Goal: Information Seeking & Learning: Learn about a topic

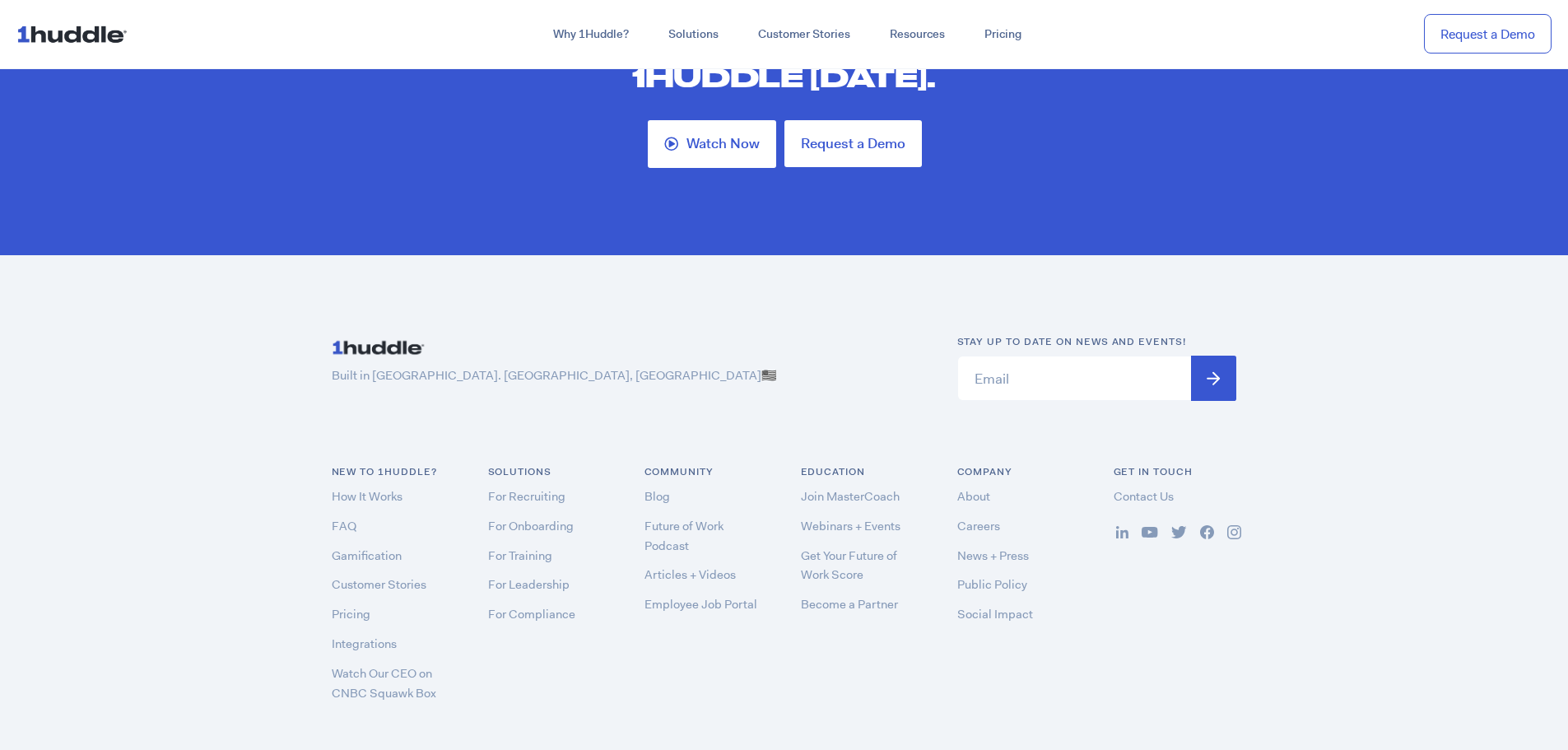
scroll to position [4896, 0]
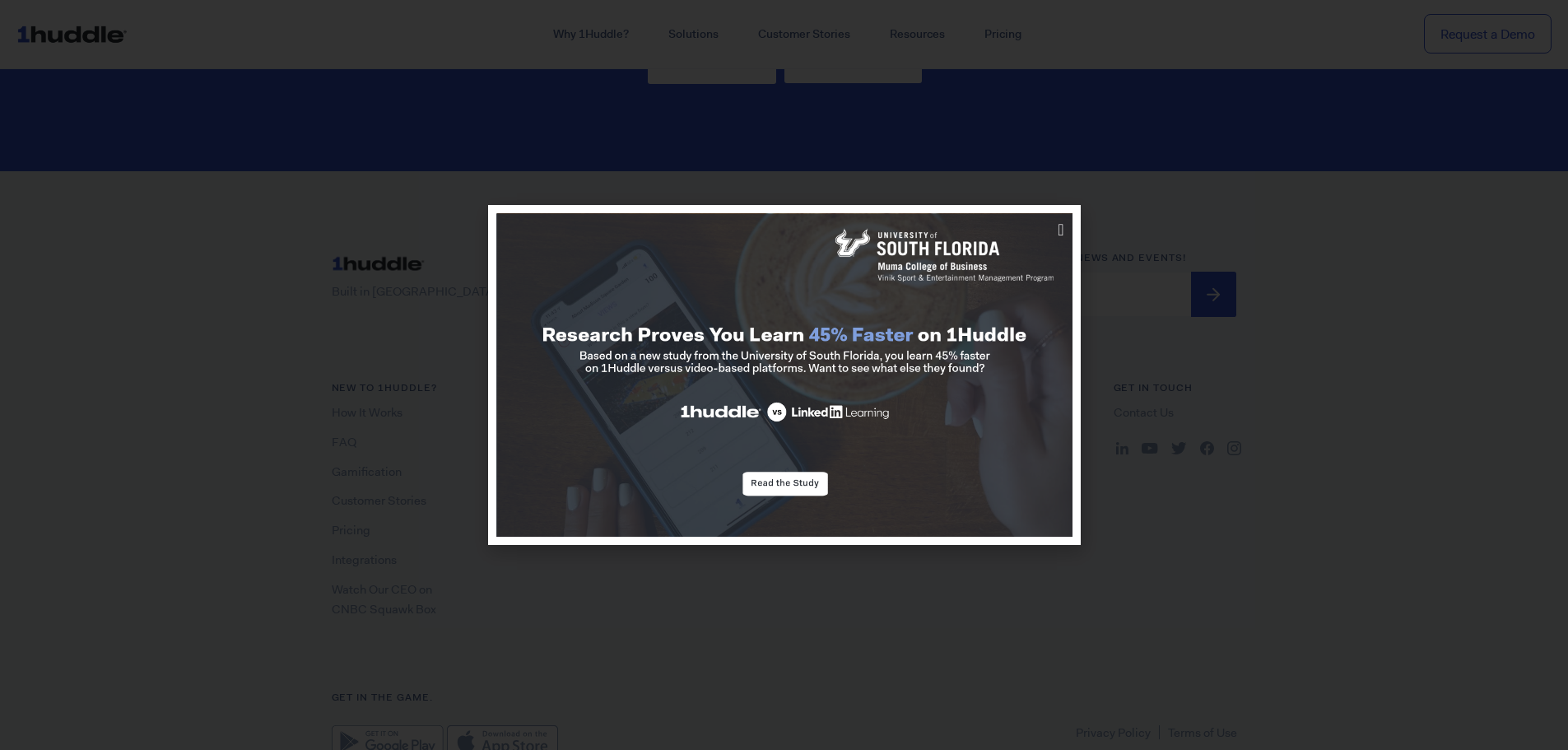
click at [1204, 237] on div at bounding box center [784, 375] width 1568 height 750
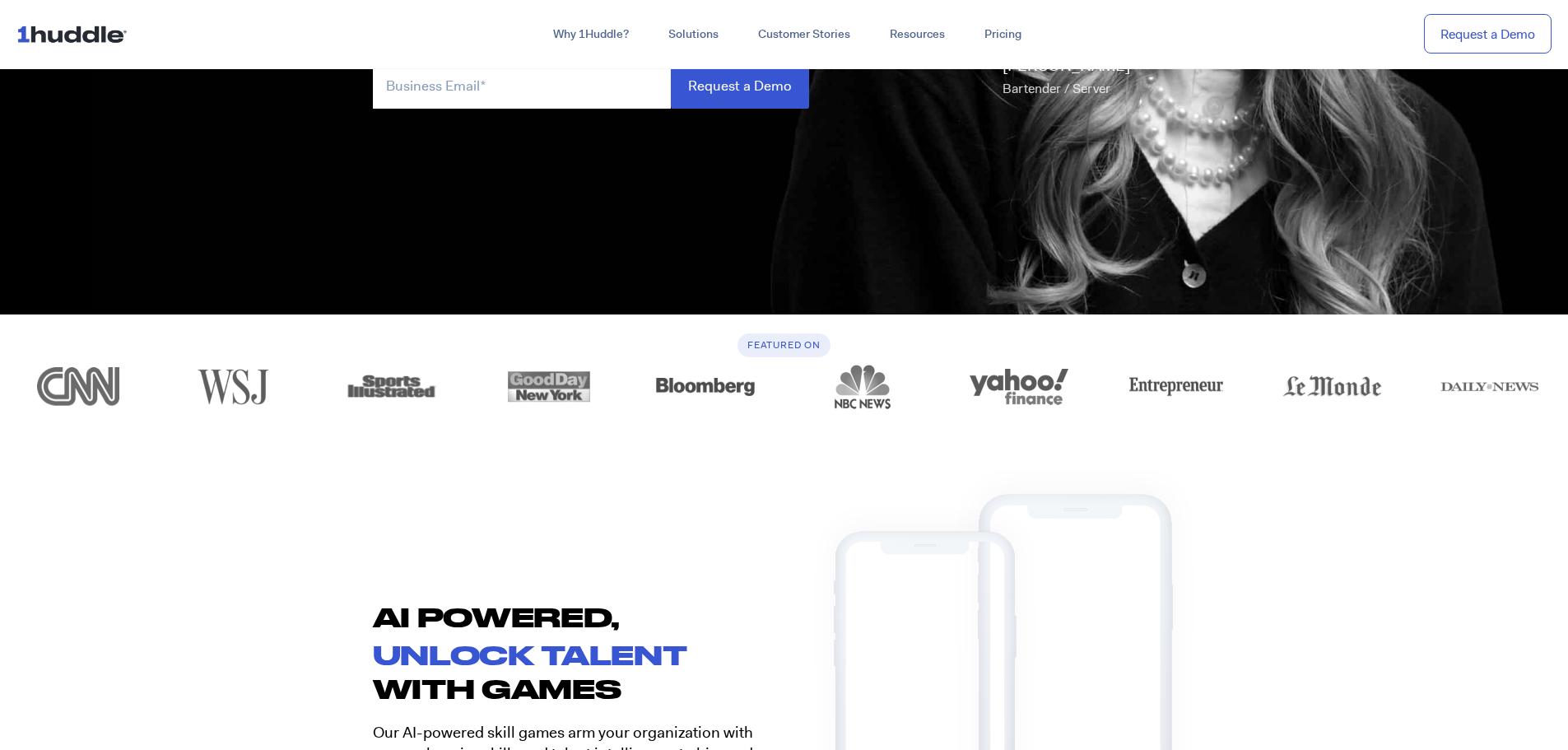
scroll to position [576, 0]
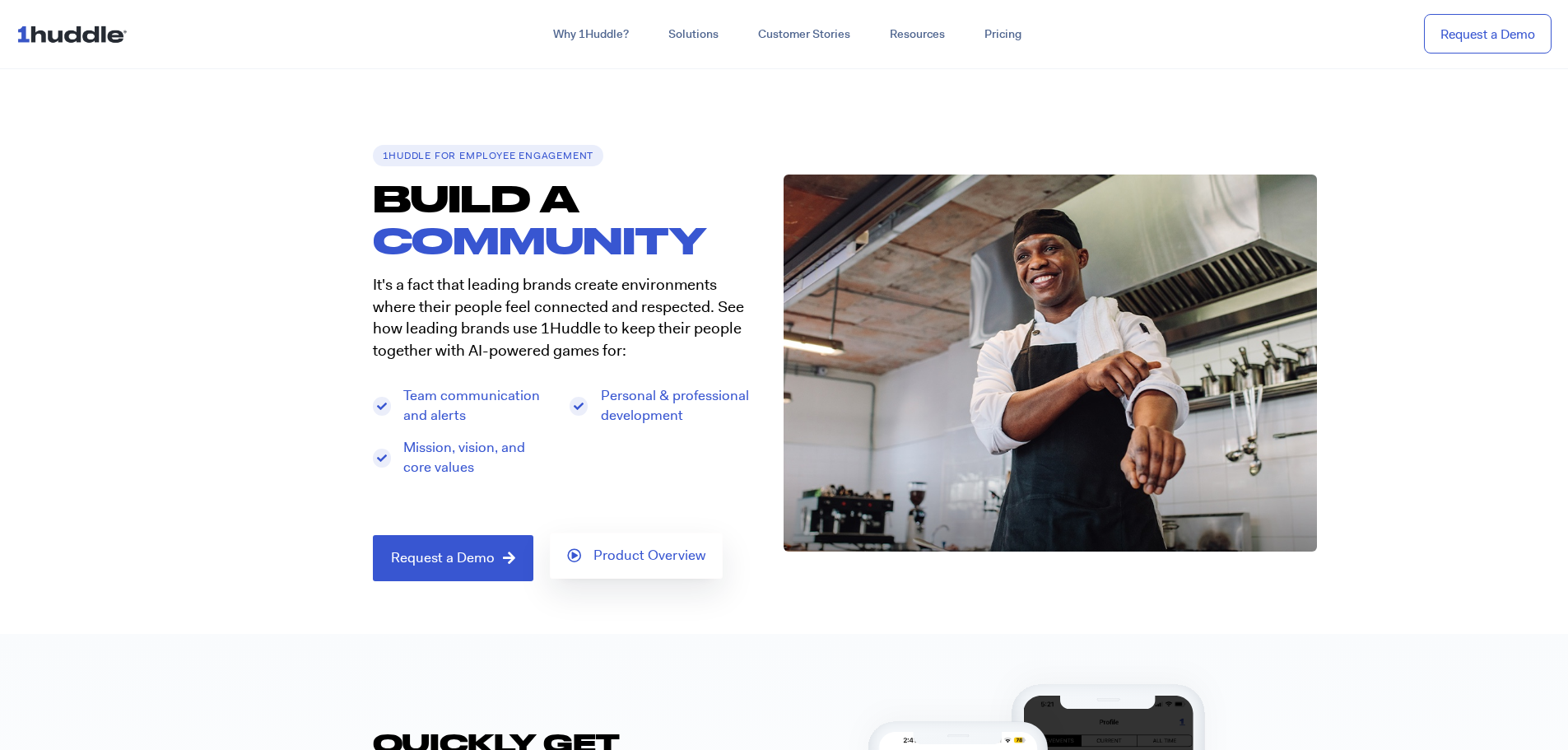
click at [627, 542] on link "Product Overview" at bounding box center [636, 556] width 173 height 46
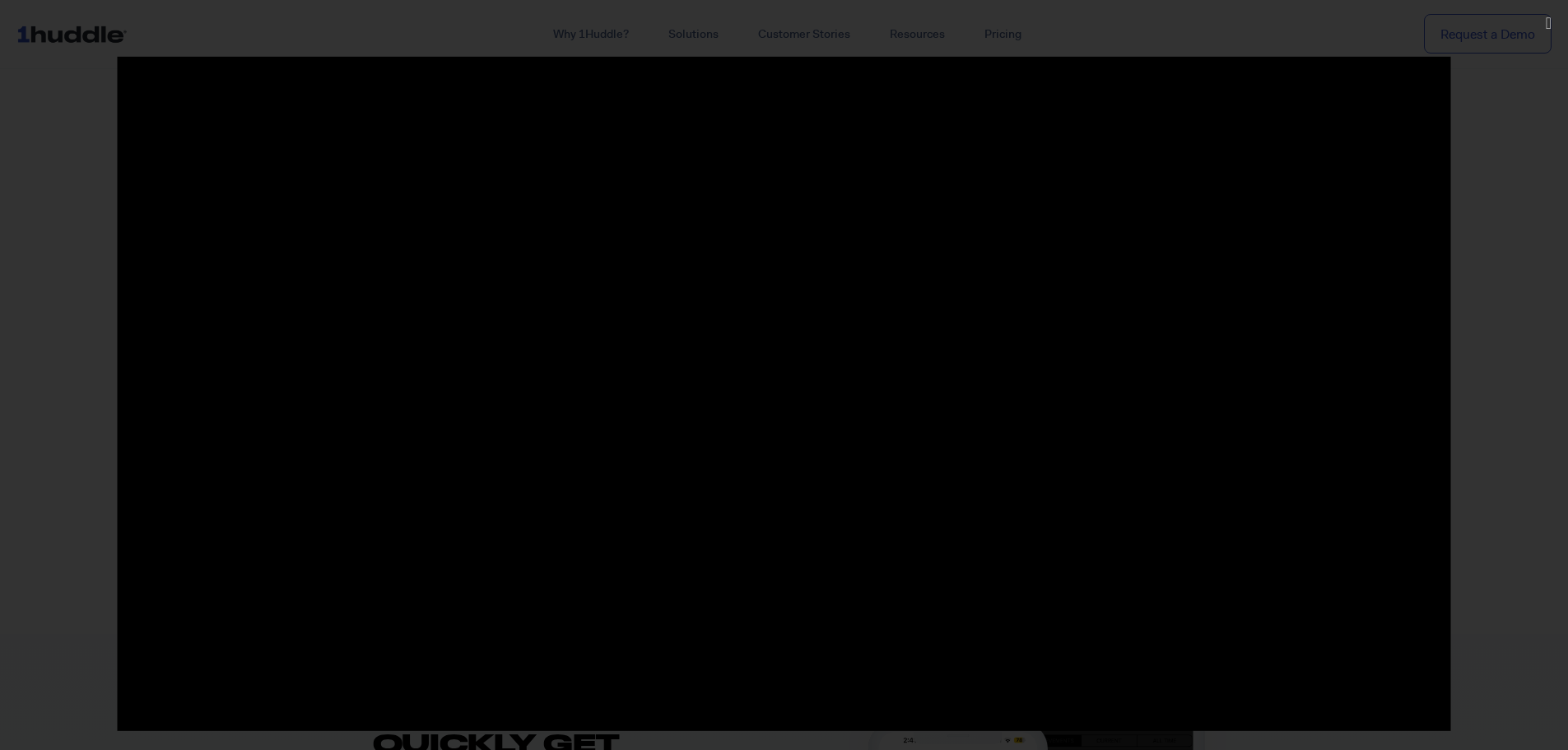
scroll to position [656, 0]
click at [1551, 139] on div at bounding box center [784, 374] width 1568 height 638
click at [1542, 23] on link "Close (Esc)" at bounding box center [1548, 22] width 14 height 24
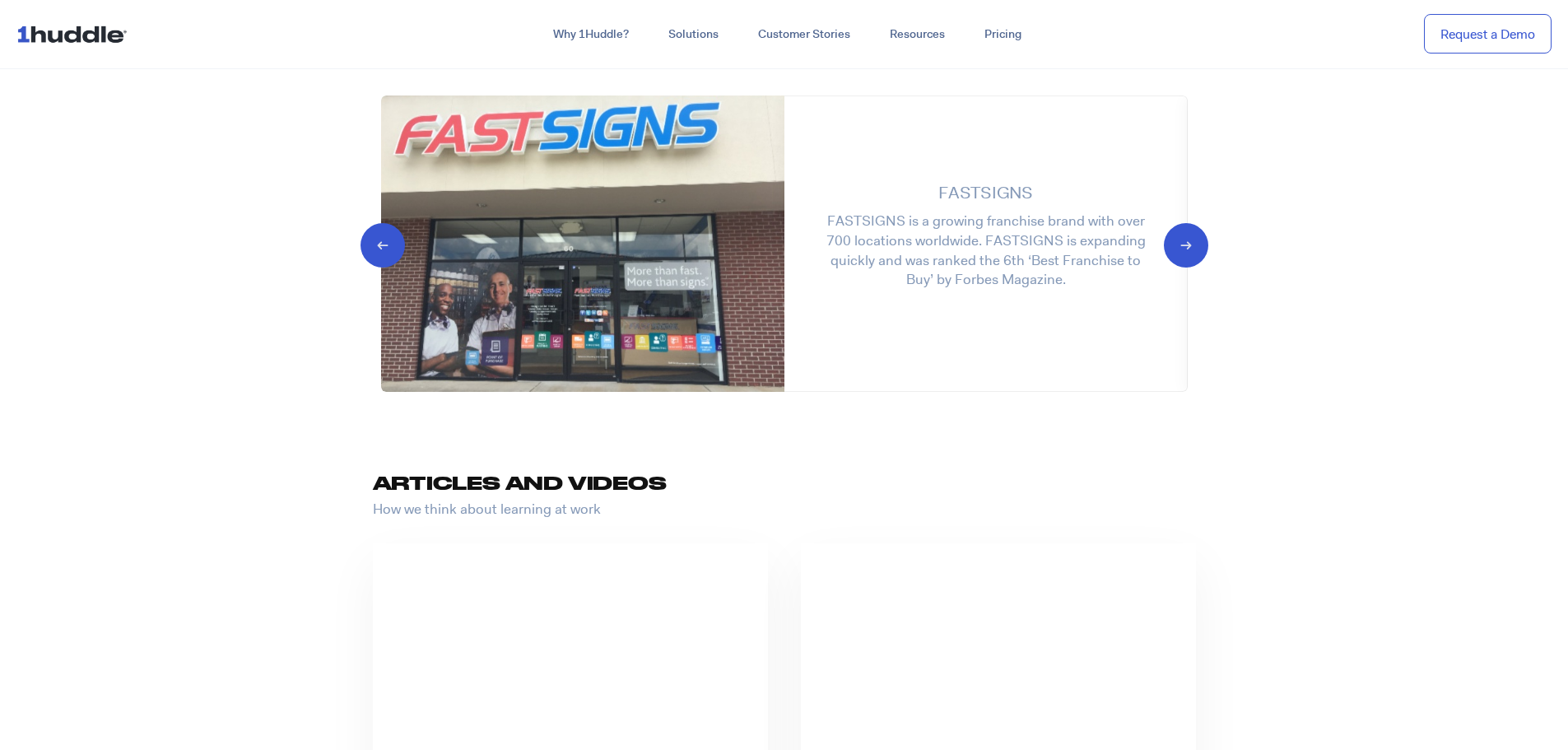
scroll to position [1317, 0]
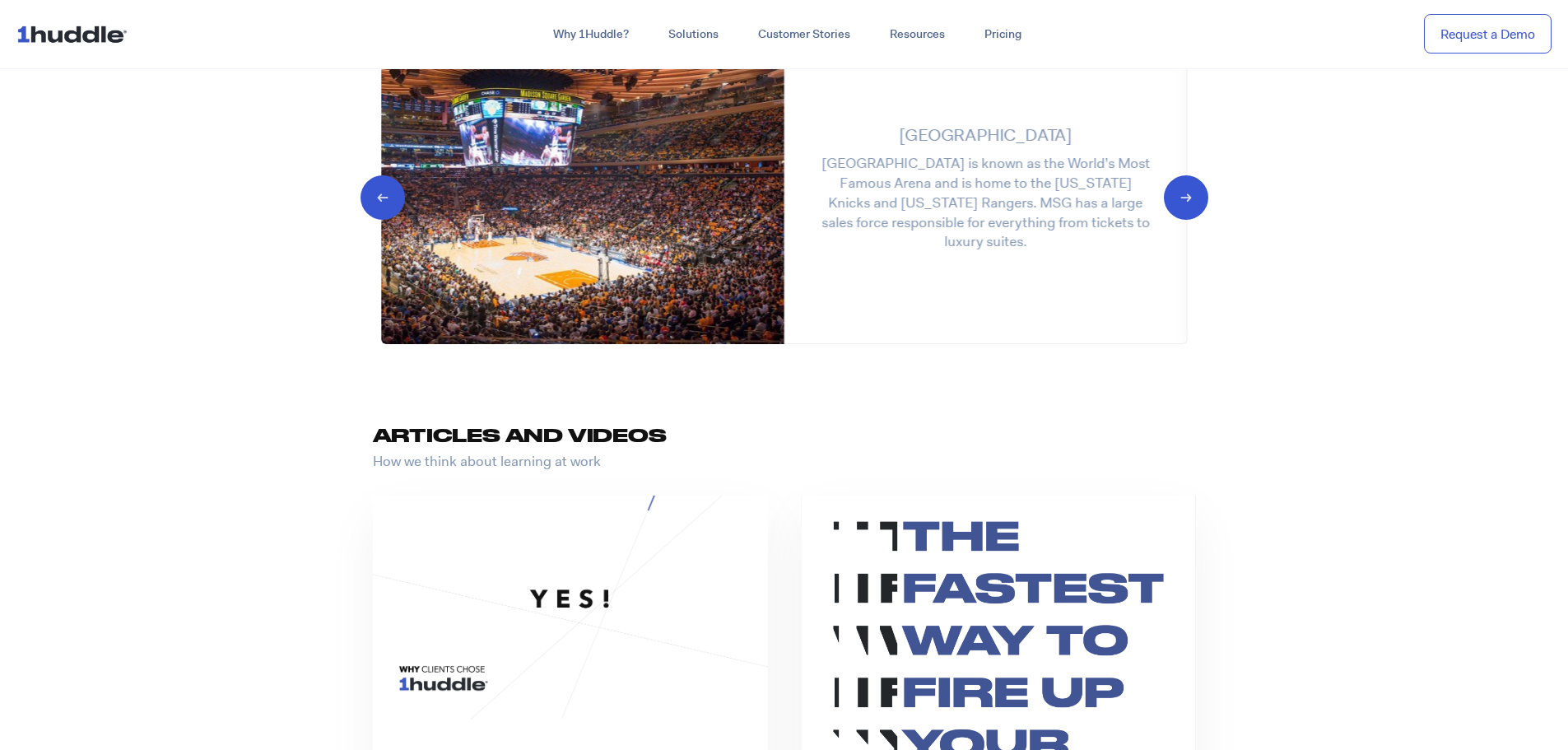
click at [1179, 200] on icon "Next slide" at bounding box center [1172, 195] width 16 height 17
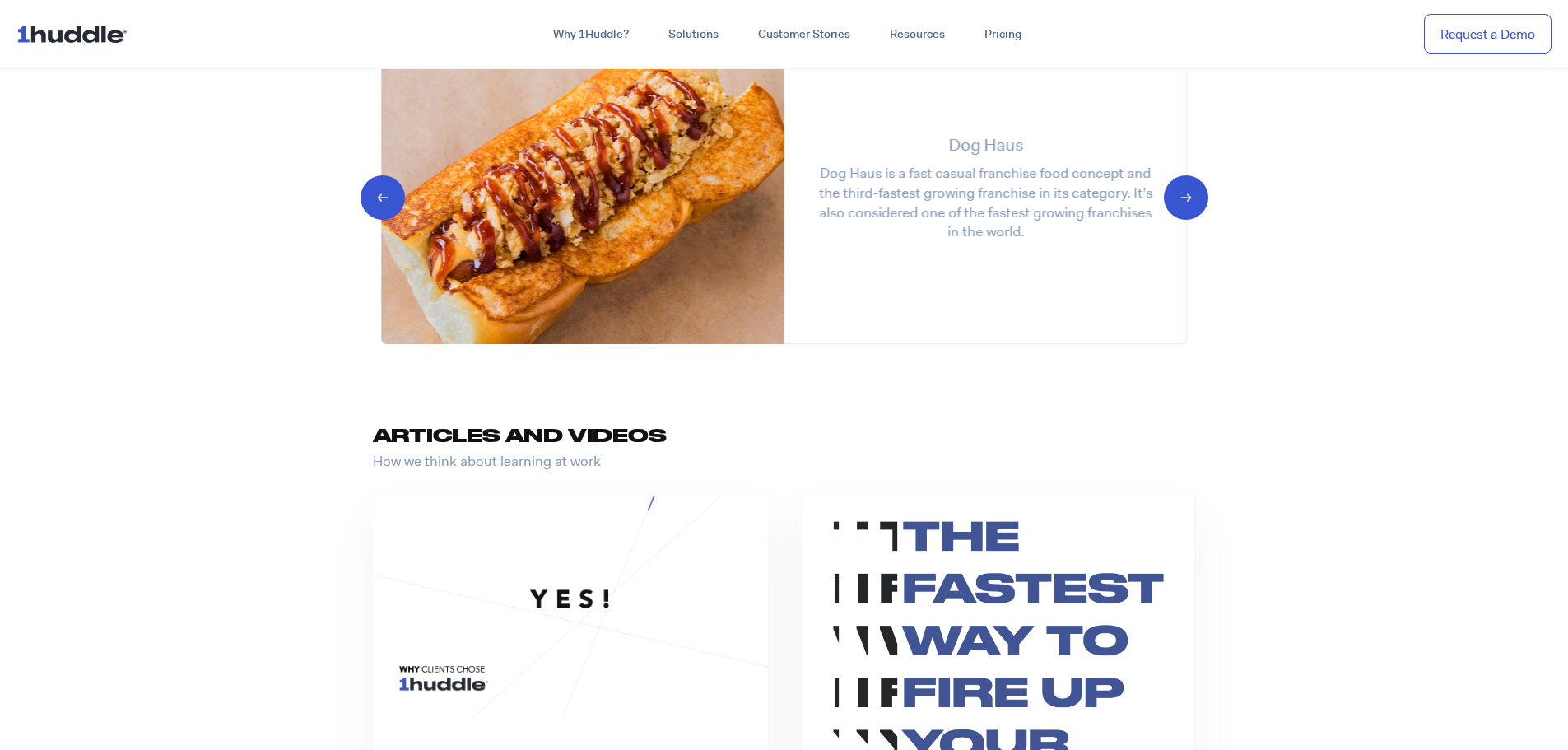
click at [1179, 200] on icon "Next slide" at bounding box center [1172, 195] width 16 height 17
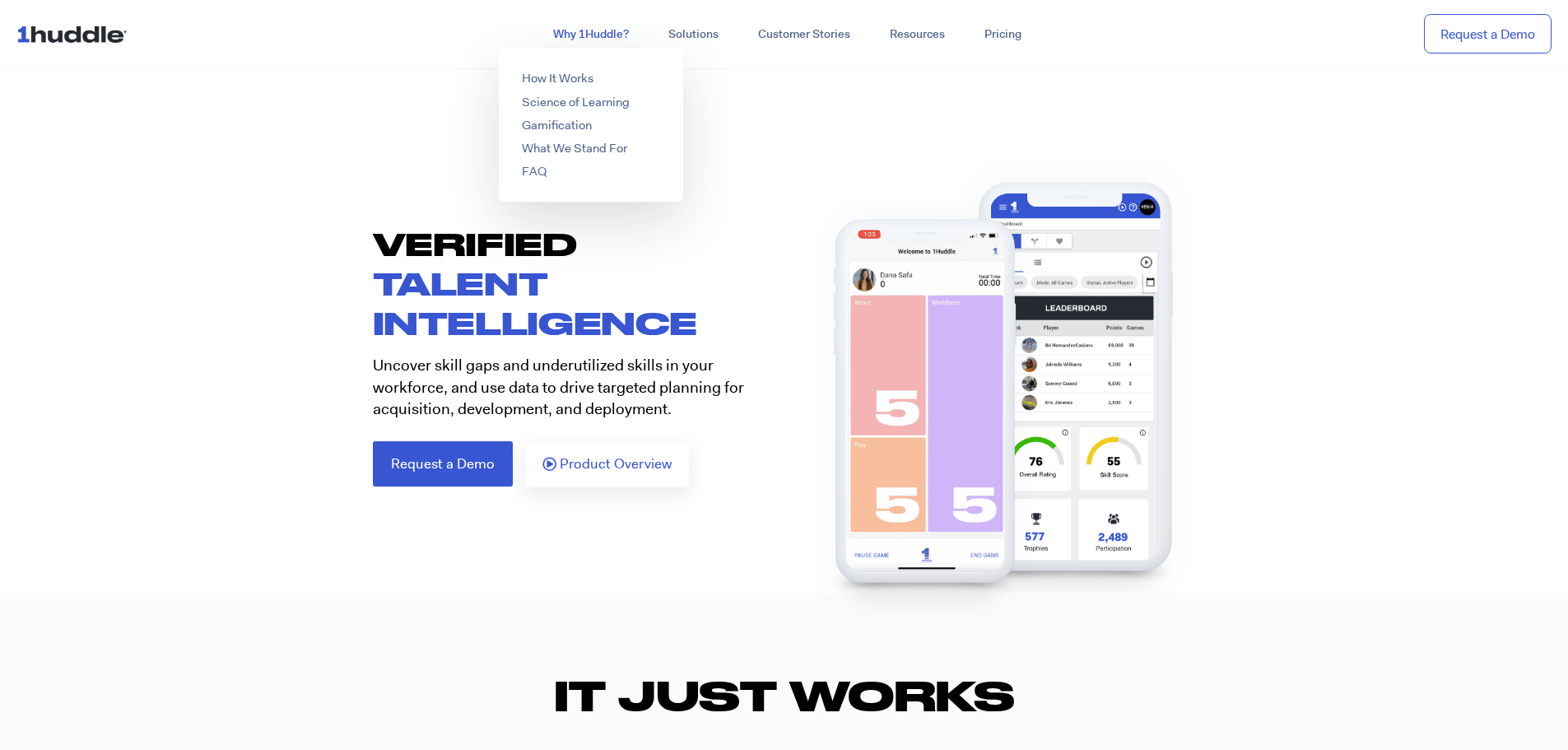
click at [604, 41] on link "Why 1Huddle?" at bounding box center [591, 34] width 115 height 29
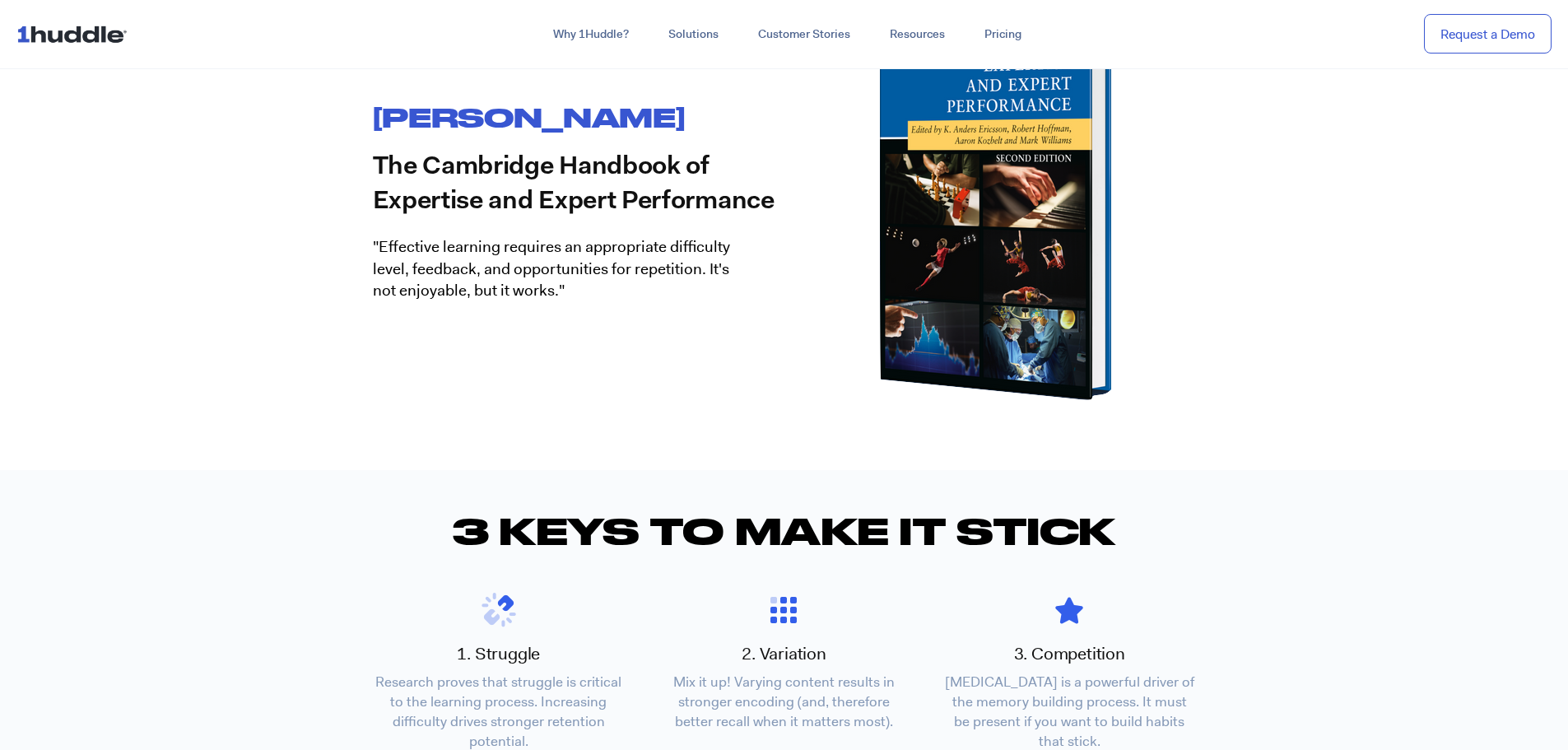
scroll to position [1317, 0]
